Goal: Task Accomplishment & Management: Complete application form

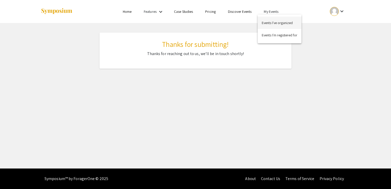
click at [272, 21] on button "Events I've organized" at bounding box center [279, 23] width 44 height 12
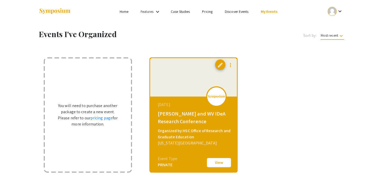
click at [185, 95] on div at bounding box center [193, 77] width 87 height 38
click at [186, 108] on div "[DATE] [PERSON_NAME] and WV IDeA Research Conference Organized by HSC Office of…" at bounding box center [194, 128] width 88 height 64
click at [184, 116] on div "[PERSON_NAME] and WV IDeA Research Conference" at bounding box center [194, 117] width 73 height 15
click at [197, 74] on div at bounding box center [193, 77] width 87 height 38
click at [228, 64] on mat-icon "more_vert" at bounding box center [230, 65] width 6 height 6
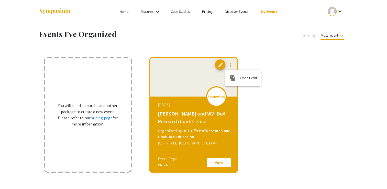
click at [207, 70] on div at bounding box center [193, 94] width 387 height 189
click at [219, 64] on span "edit" at bounding box center [220, 65] width 6 height 6
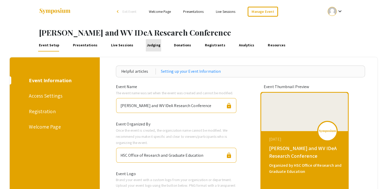
click at [150, 46] on link "Judging" at bounding box center [153, 45] width 15 height 12
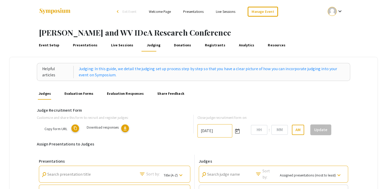
type input "[DATE]"
type input "11"
type input "59"
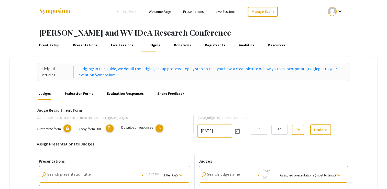
click at [104, 127] on span "Copy form URL content_copy" at bounding box center [96, 128] width 35 height 5
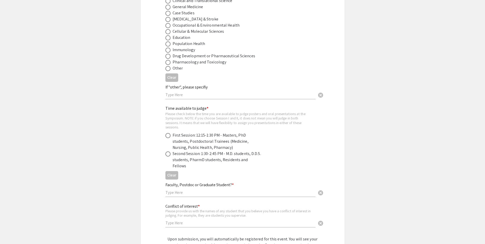
scroll to position [230, 0]
click at [167, 134] on span at bounding box center [167, 135] width 5 height 5
click at [167, 134] on input "radio" at bounding box center [167, 135] width 5 height 5
radio input "true"
click at [167, 155] on span at bounding box center [167, 153] width 5 height 5
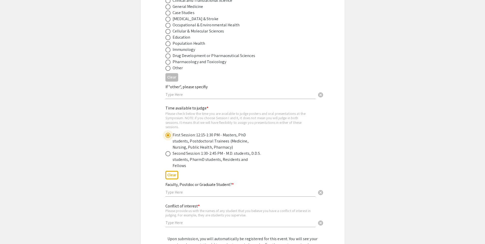
click at [167, 155] on input "radio" at bounding box center [167, 153] width 5 height 5
radio input "true"
drag, startPoint x: 167, startPoint y: 134, endPoint x: 274, endPoint y: 158, distance: 109.4
click at [169, 134] on span at bounding box center [167, 135] width 5 height 5
click at [169, 134] on input "radio" at bounding box center [167, 135] width 5 height 5
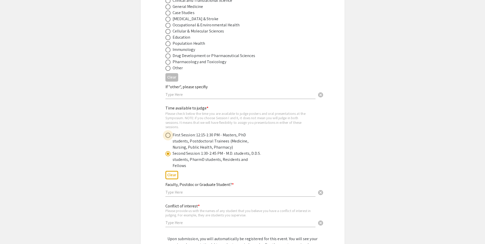
radio input "true"
